Goal: Information Seeking & Learning: Learn about a topic

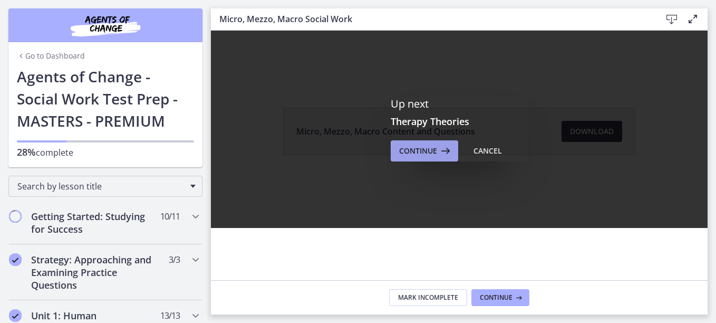
click at [421, 143] on button "Continue" at bounding box center [424, 150] width 67 height 21
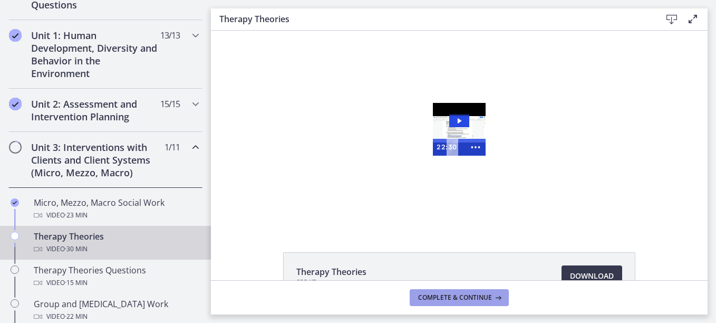
click at [494, 294] on icon at bounding box center [497, 297] width 11 height 8
click at [66, 236] on div "Therapy Theories Video · 30 min" at bounding box center [116, 242] width 165 height 25
click at [15, 236] on icon "Completed" at bounding box center [15, 236] width 8 height 8
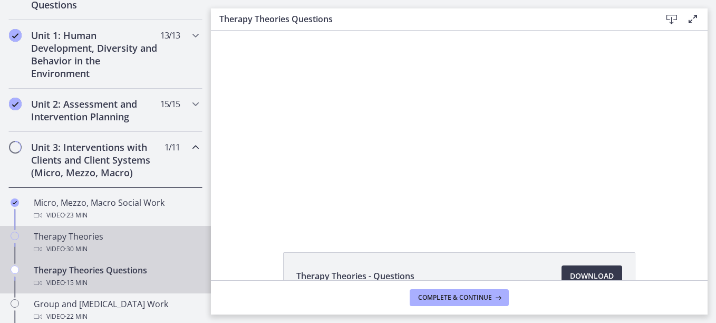
click at [99, 239] on div "Therapy Theories Video · 30 min" at bounding box center [116, 242] width 165 height 25
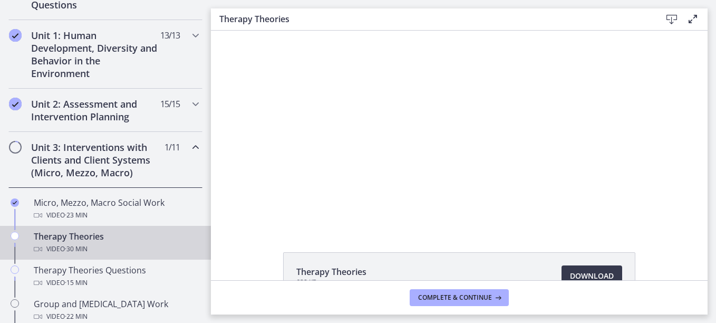
click at [574, 270] on div "Therapy Theories 628 KB Download Opens in a new window" at bounding box center [459, 301] width 369 height 98
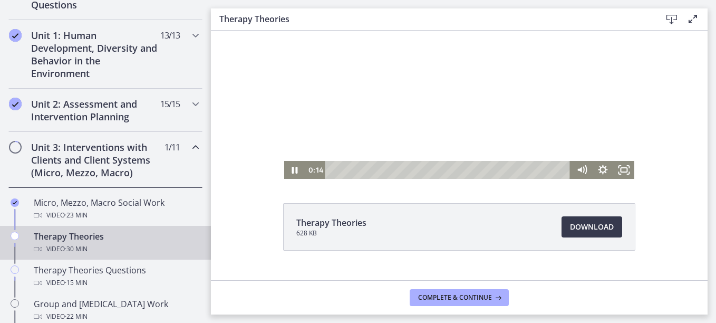
click at [595, 80] on div at bounding box center [459, 80] width 351 height 197
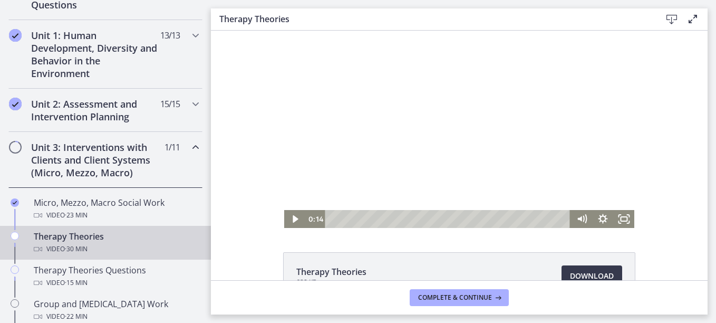
drag, startPoint x: 595, startPoint y: 129, endPoint x: 609, endPoint y: 100, distance: 32.3
click at [609, 100] on div at bounding box center [459, 129] width 351 height 197
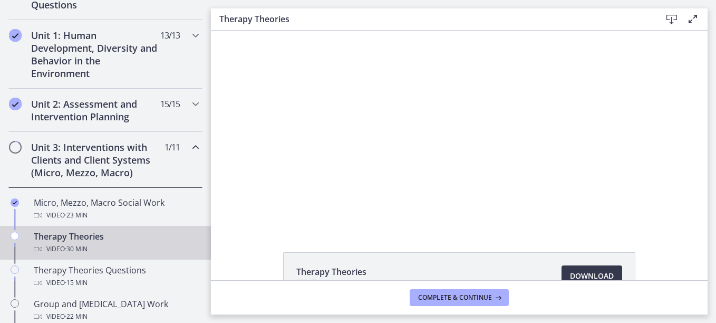
click at [435, 189] on div at bounding box center [459, 129] width 351 height 197
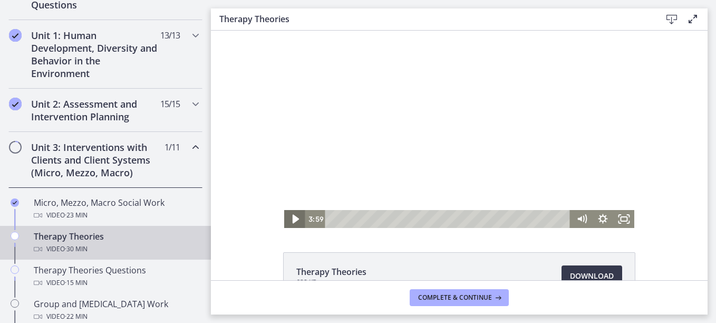
click at [292, 217] on icon "Play Video" at bounding box center [295, 219] width 6 height 9
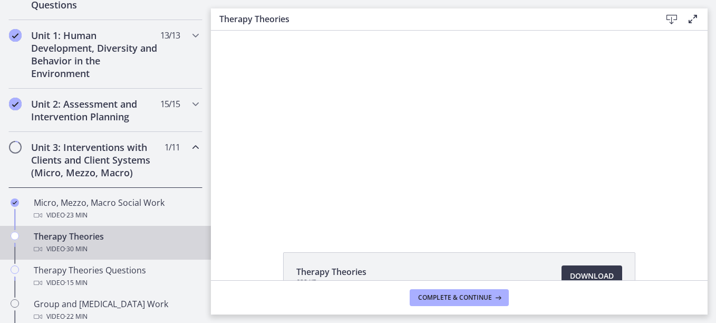
click at [650, 215] on div "Click for sound @keyframes VOLUME_SMALL_WAVE_FLASH { 0% { opacity: 0; } 33% { o…" at bounding box center [459, 129] width 497 height 197
click at [467, 204] on div at bounding box center [459, 129] width 351 height 197
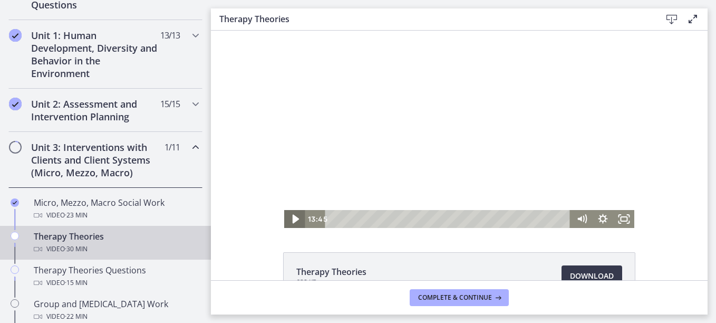
click at [292, 219] on icon "Play Video" at bounding box center [295, 219] width 6 height 9
click at [570, 184] on div at bounding box center [459, 129] width 351 height 197
click at [292, 219] on icon "Play Video" at bounding box center [295, 219] width 6 height 9
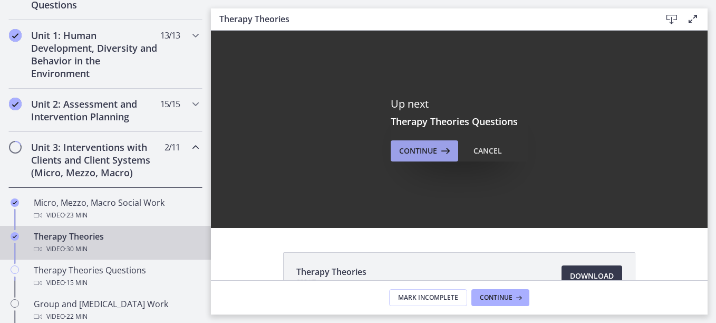
click at [417, 150] on span "Continue" at bounding box center [418, 150] width 38 height 13
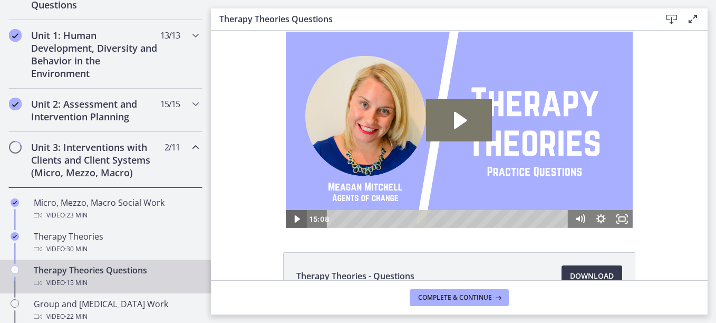
click at [295, 219] on icon "Play Video" at bounding box center [297, 218] width 5 height 7
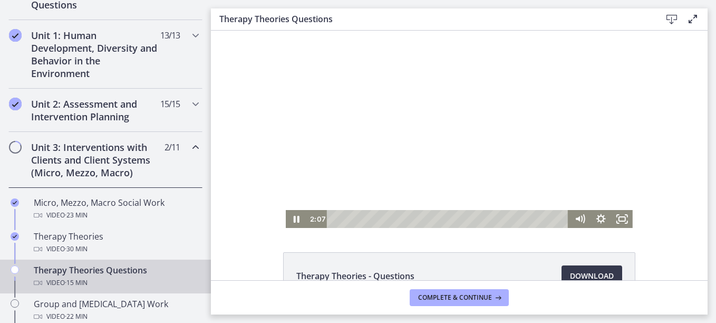
drag, startPoint x: 460, startPoint y: 76, endPoint x: 476, endPoint y: 81, distance: 16.7
click at [476, 81] on div at bounding box center [459, 129] width 347 height 197
click at [295, 217] on icon "Play Video" at bounding box center [297, 219] width 25 height 22
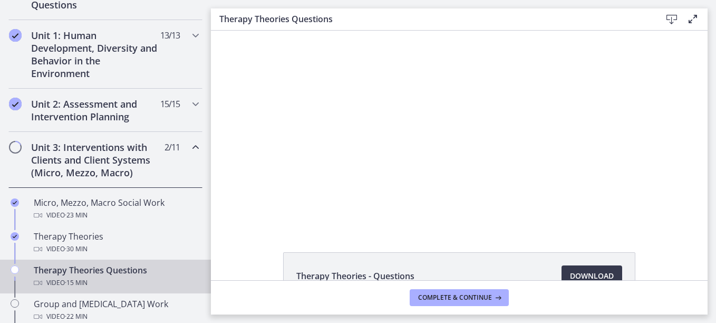
drag, startPoint x: 487, startPoint y: 173, endPoint x: 480, endPoint y: 174, distance: 7.4
click at [480, 174] on div at bounding box center [459, 129] width 347 height 197
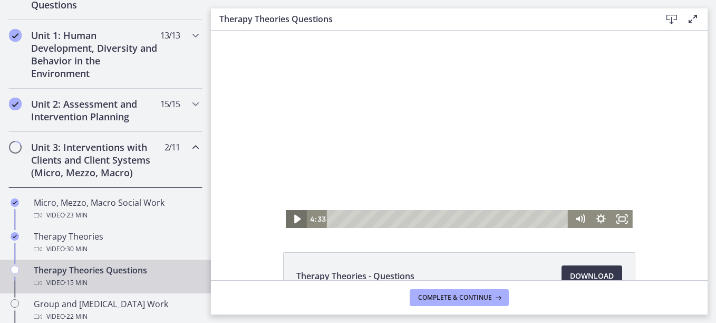
click at [294, 220] on icon "Play Video" at bounding box center [297, 219] width 6 height 9
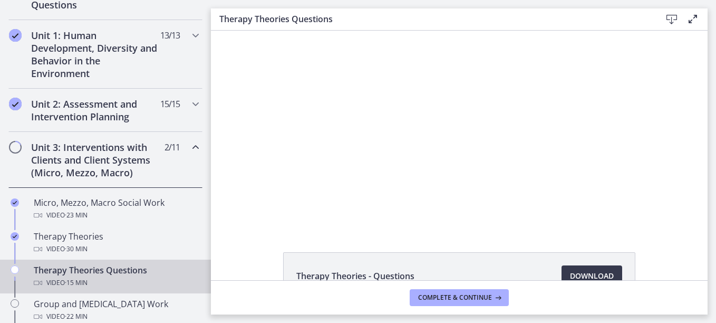
click at [559, 235] on div "Therapy Theories - Questions Download Opens in a new window" at bounding box center [459, 155] width 497 height 249
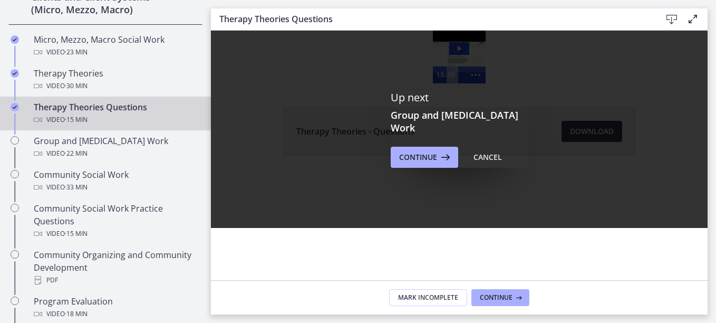
scroll to position [450, 0]
